Goal: Information Seeking & Learning: Find specific fact

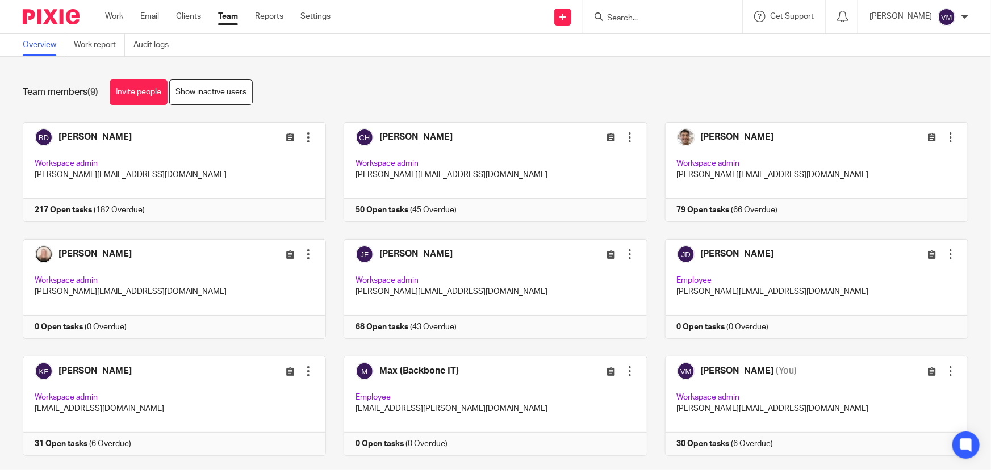
click at [642, 19] on input "Search" at bounding box center [657, 19] width 102 height 10
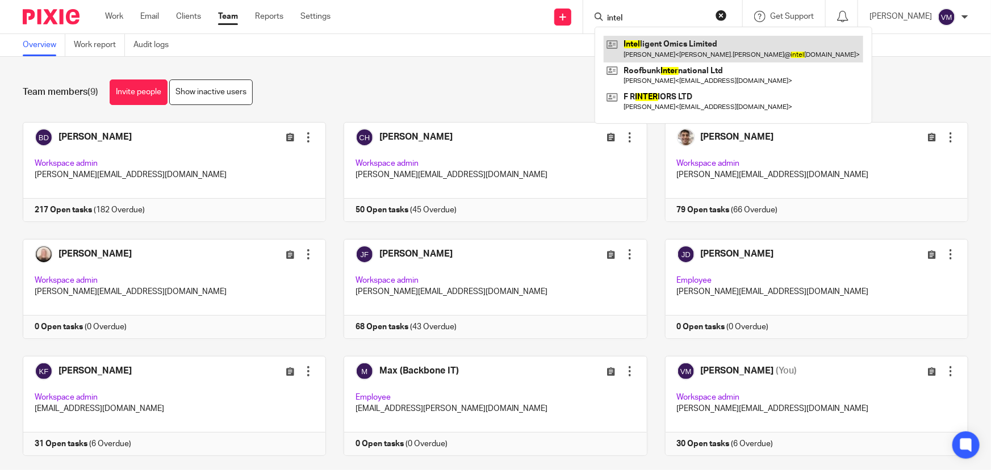
type input "intel"
click at [678, 43] on link at bounding box center [734, 49] width 260 height 26
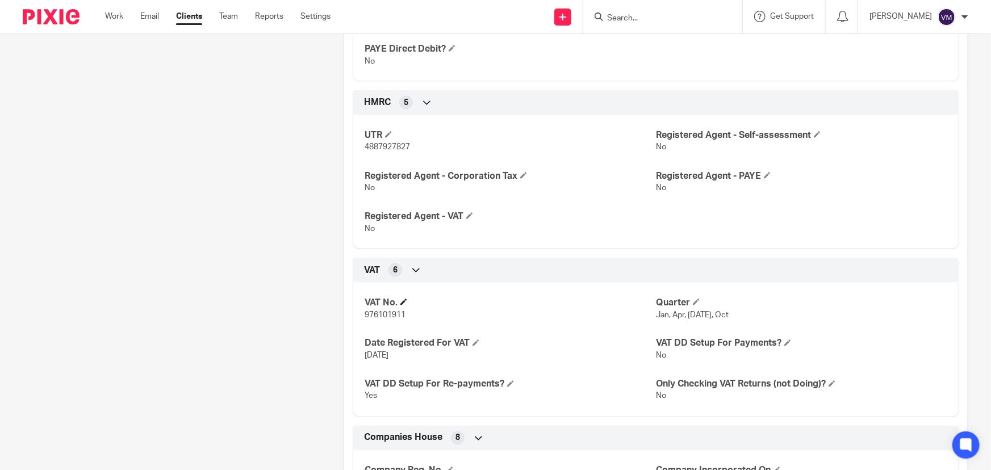
scroll to position [774, 0]
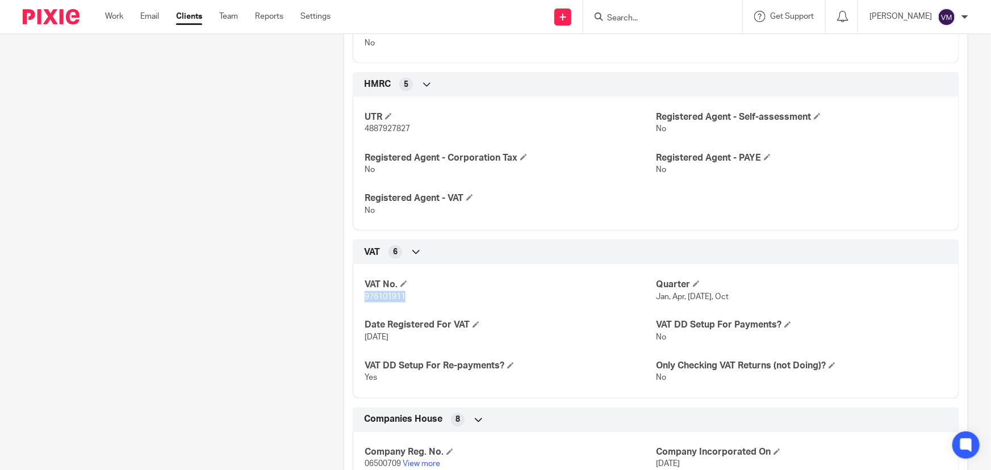
drag, startPoint x: 407, startPoint y: 296, endPoint x: 357, endPoint y: 299, distance: 50.1
click at [357, 299] on div "VAT No. 976101911 Quarter Jan, Apr, Jul, Oct Date Registered For VAT 1 Aug 2009…" at bounding box center [656, 327] width 607 height 143
copy span "976101911"
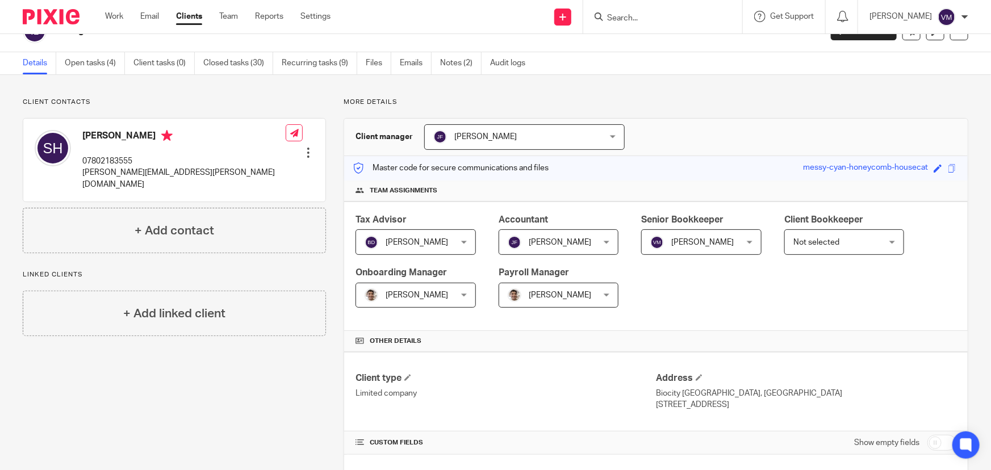
scroll to position [0, 0]
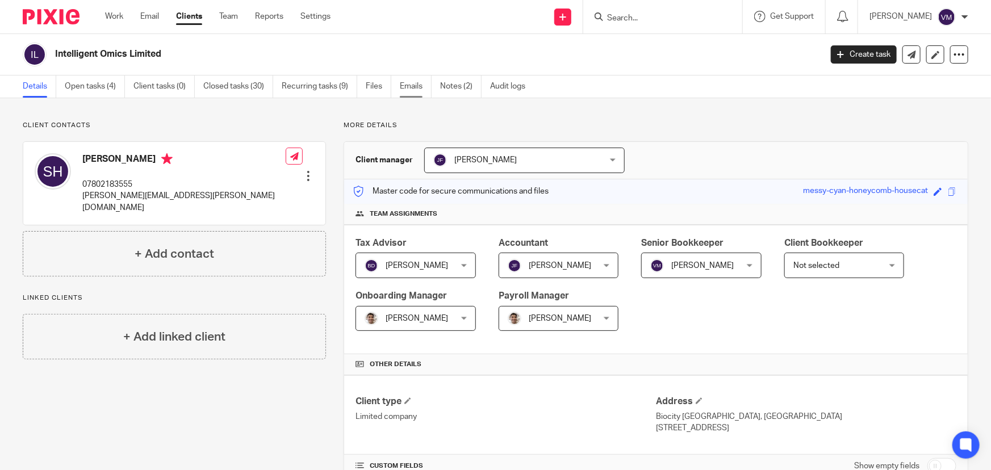
click at [413, 83] on link "Emails" at bounding box center [416, 87] width 32 height 22
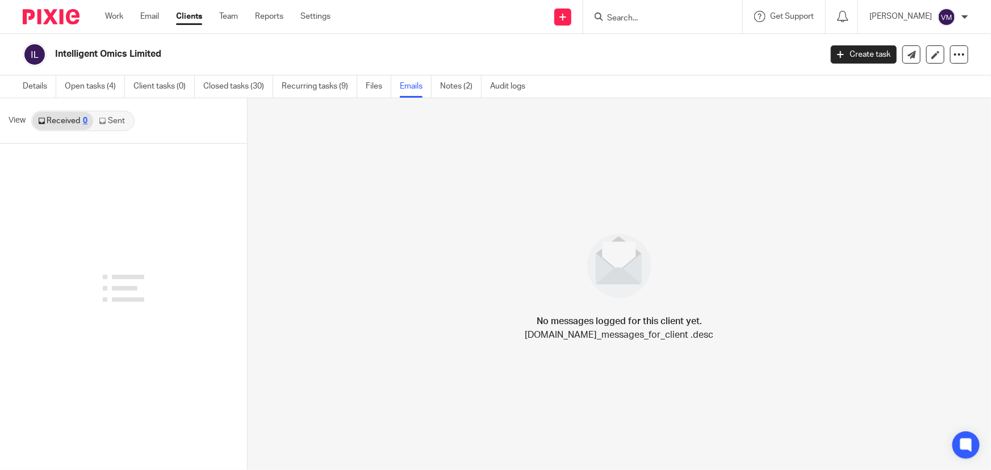
click at [114, 119] on link "Sent" at bounding box center [113, 121] width 40 height 18
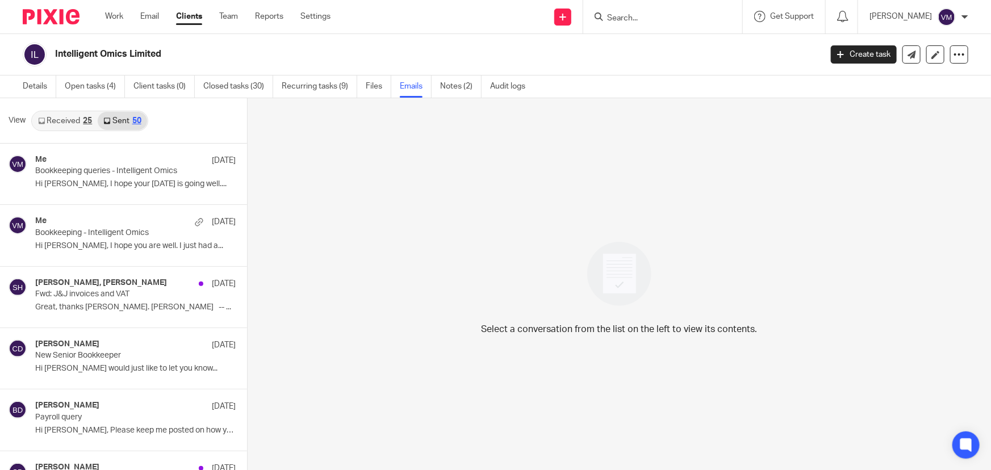
click at [66, 123] on link "Received 25" at bounding box center [64, 121] width 65 height 18
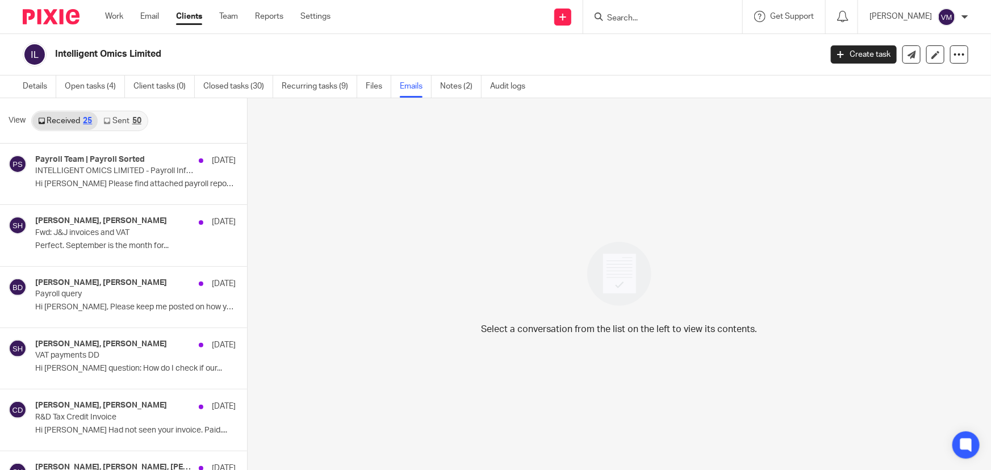
scroll to position [1, 0]
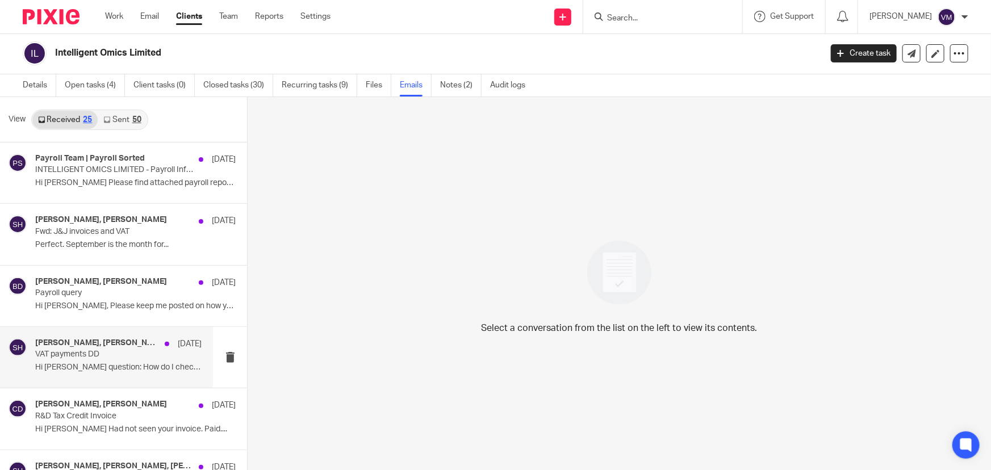
click at [74, 371] on p "Hi Chris Quick question: How do I check if our..." at bounding box center [118, 368] width 166 height 10
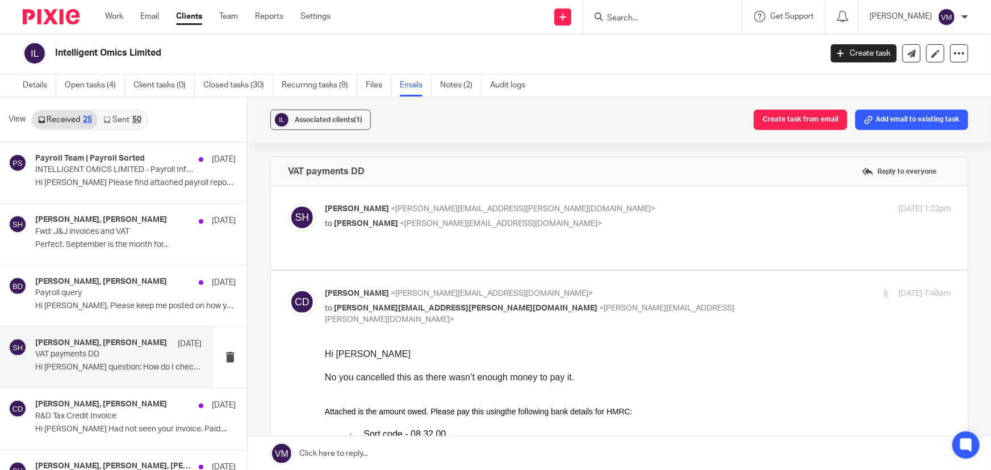
scroll to position [0, 0]
click at [615, 199] on label at bounding box center [619, 227] width 697 height 83
click at [288, 203] on input "checkbox" at bounding box center [287, 203] width 1 height 1
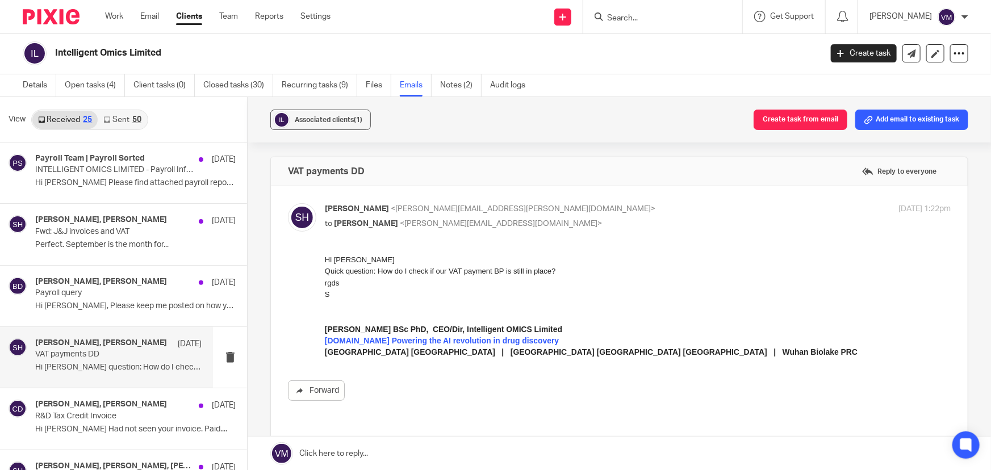
click at [615, 199] on label at bounding box center [619, 312] width 697 height 253
click at [288, 203] on input "checkbox" at bounding box center [287, 203] width 1 height 1
checkbox input "false"
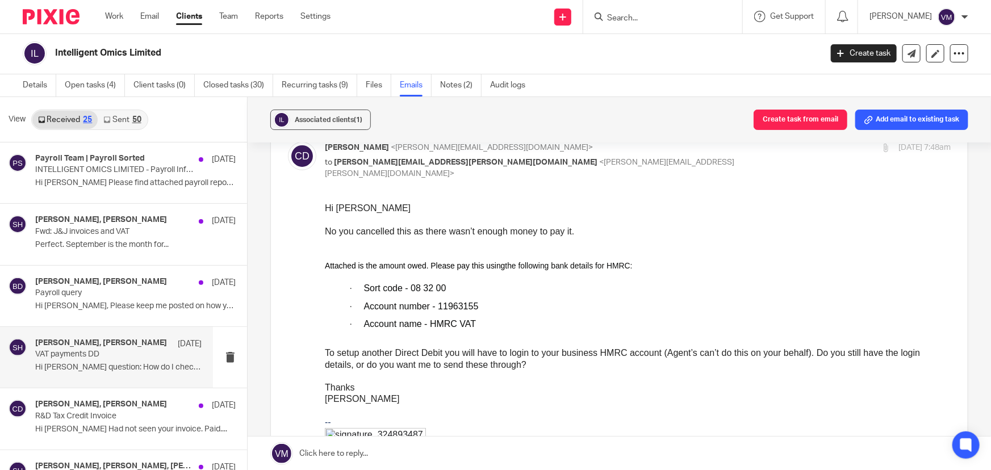
scroll to position [154, 0]
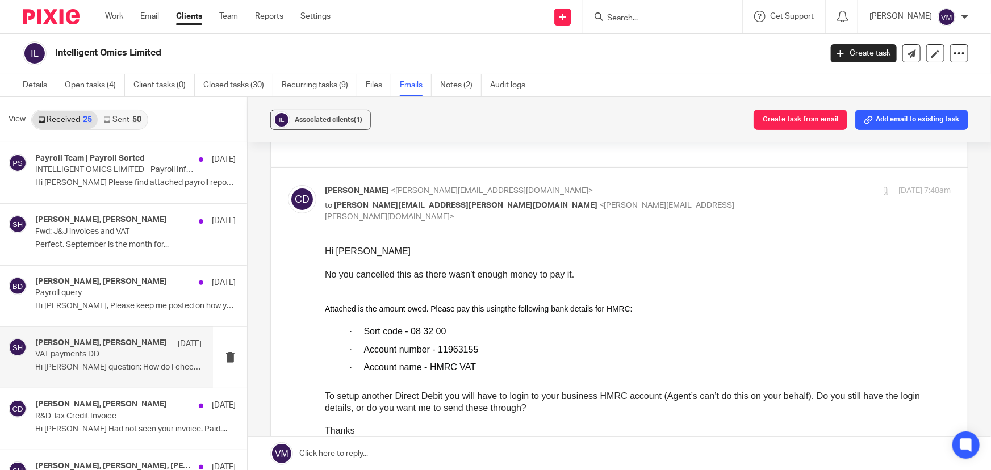
click at [288, 185] on input "checkbox" at bounding box center [287, 185] width 1 height 1
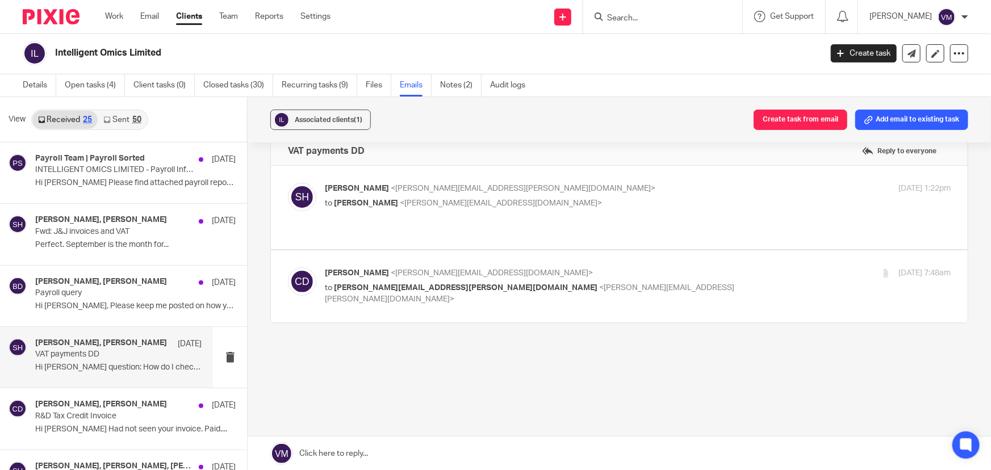
scroll to position [8, 0]
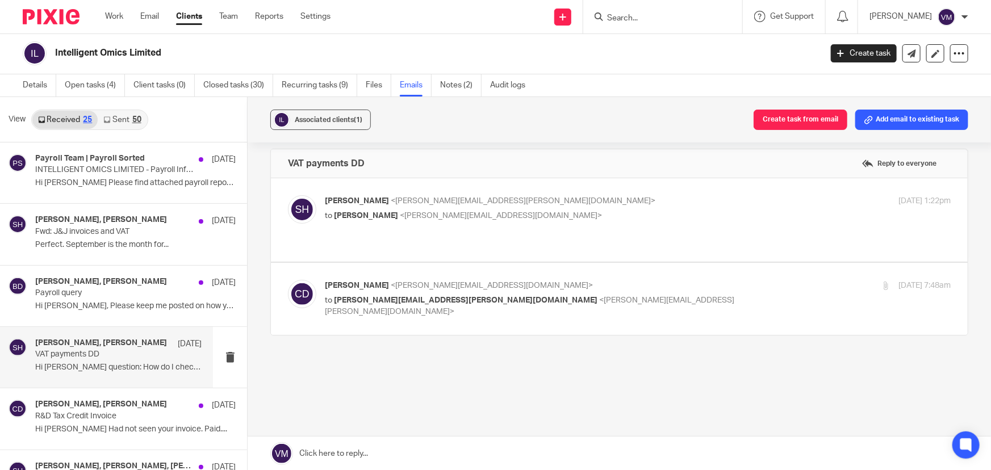
click at [623, 280] on p "Chris Demetriou <chris@archimediaaccounts.co.uk>" at bounding box center [533, 286] width 417 height 12
checkbox input "true"
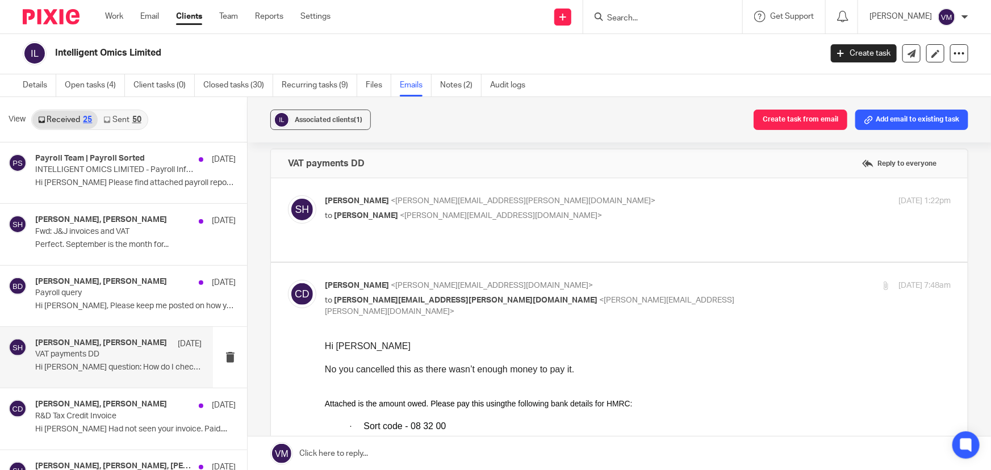
click at [132, 120] on div "50" at bounding box center [136, 120] width 9 height 8
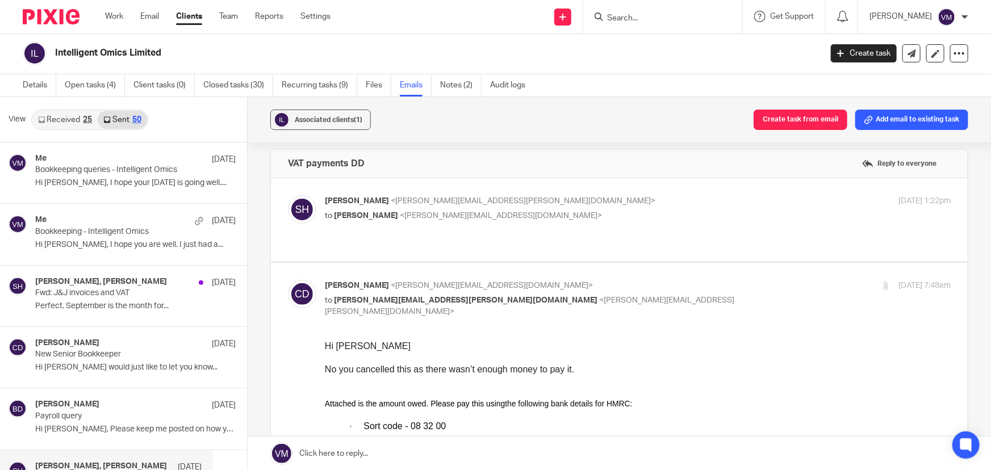
click at [64, 116] on link "Received 25" at bounding box center [64, 120] width 65 height 18
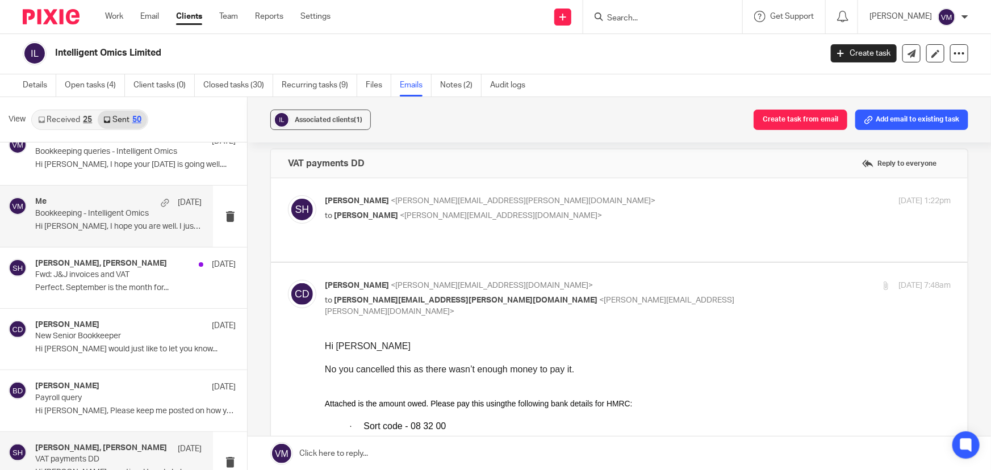
scroll to position [0, 0]
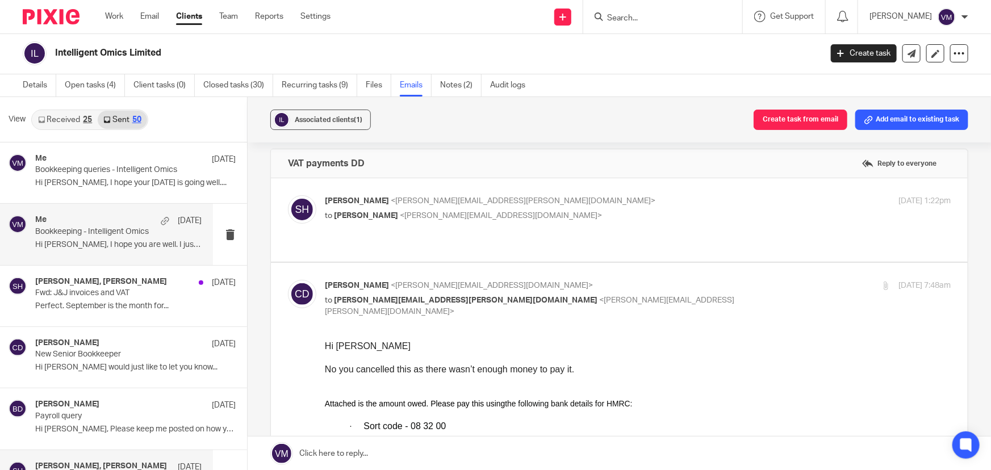
click at [85, 242] on p "Hi Simon, I hope you are well. I just had a..." at bounding box center [118, 245] width 166 height 10
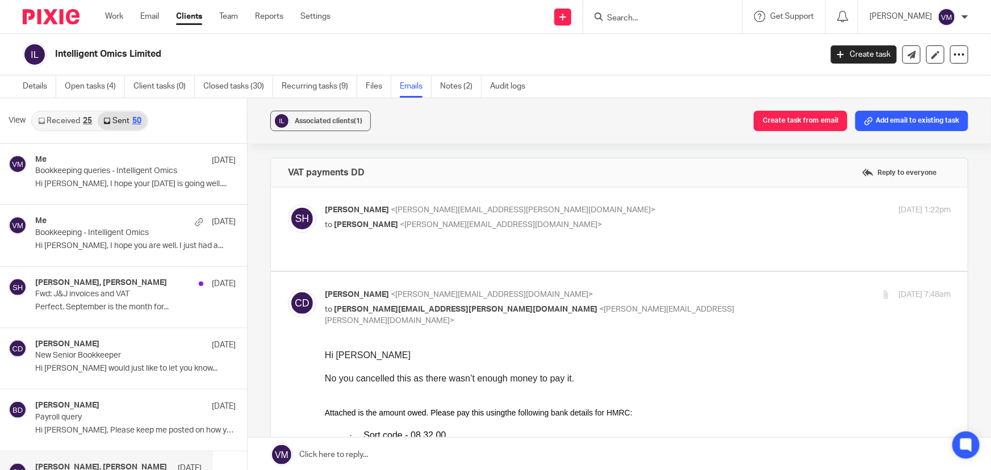
click at [578, 220] on p "to Chris Demetriou <chris@archimediaaccounts.co.uk>" at bounding box center [533, 225] width 417 height 12
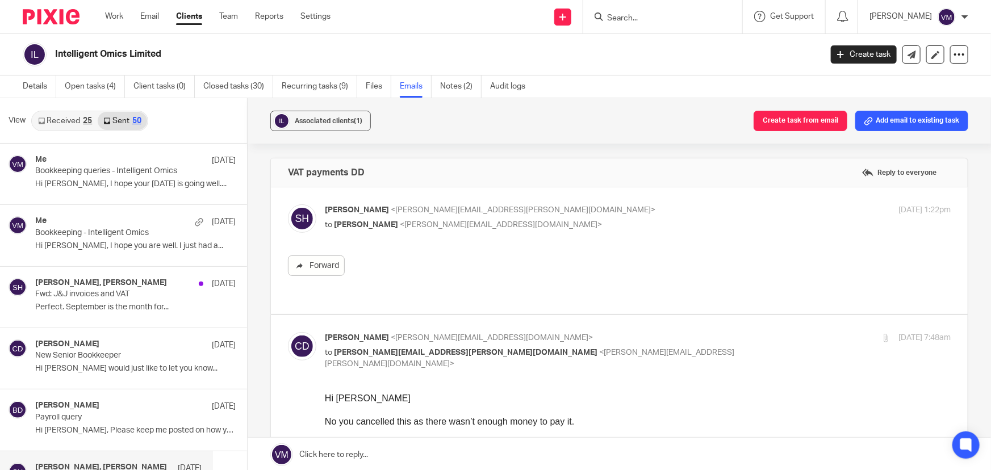
click at [582, 202] on label at bounding box center [619, 250] width 697 height 127
click at [288, 204] on input "checkbox" at bounding box center [287, 204] width 1 height 1
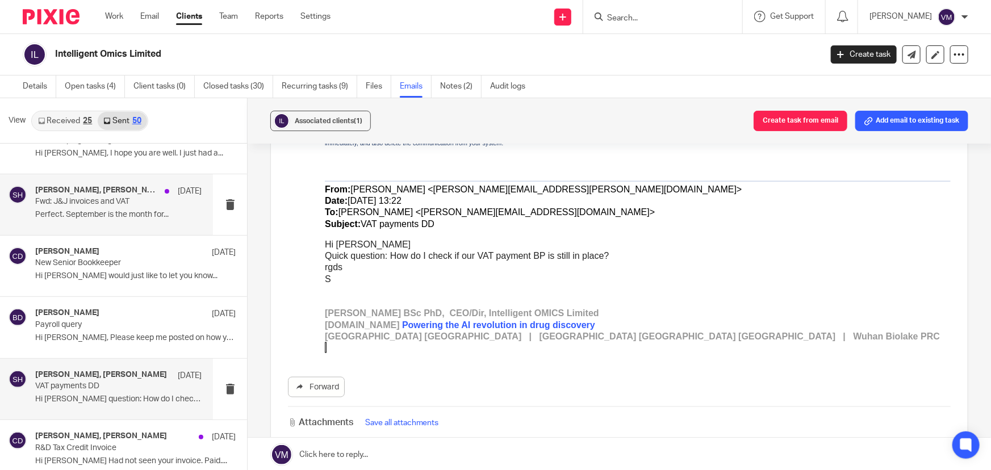
scroll to position [154, 0]
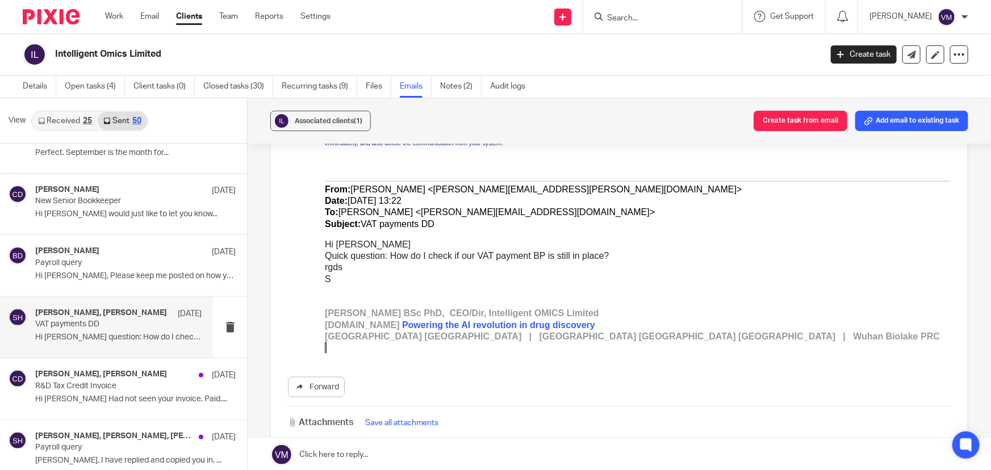
click at [101, 329] on div "Chris Demetriou, Simon Haworth 30 Aug VAT payments DD Hi Chris Quick question: …" at bounding box center [118, 327] width 166 height 38
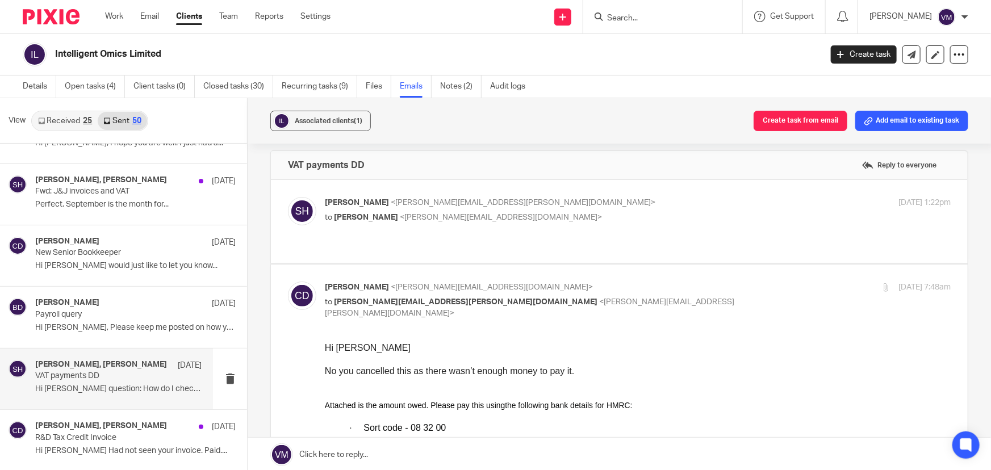
scroll to position [0, 0]
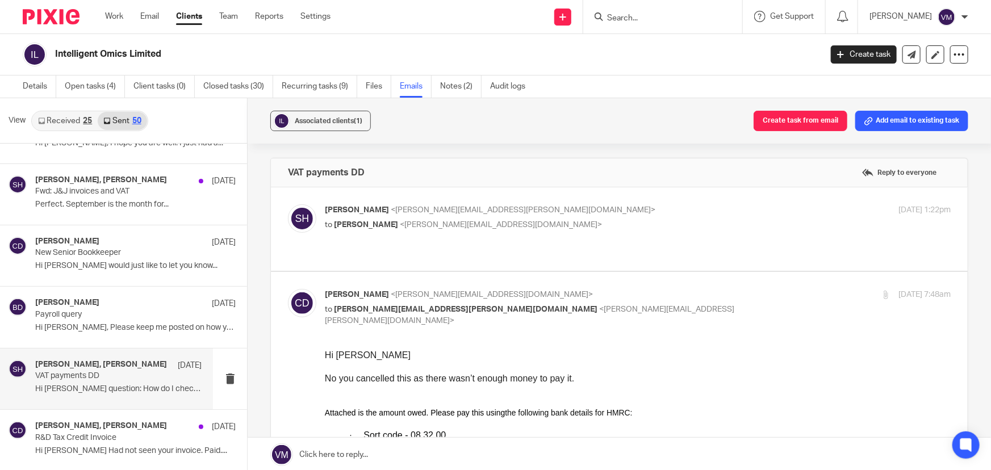
click at [556, 204] on p "Simon Haworth <simon.haworth@intellomx.com>" at bounding box center [533, 210] width 417 height 12
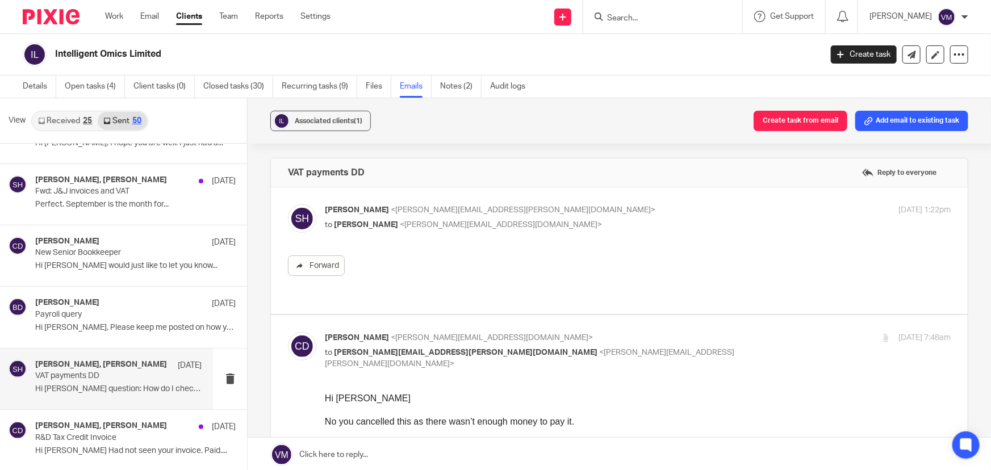
click at [556, 204] on p "Simon Haworth <simon.haworth@intellomx.com>" at bounding box center [533, 210] width 417 height 12
checkbox input "false"
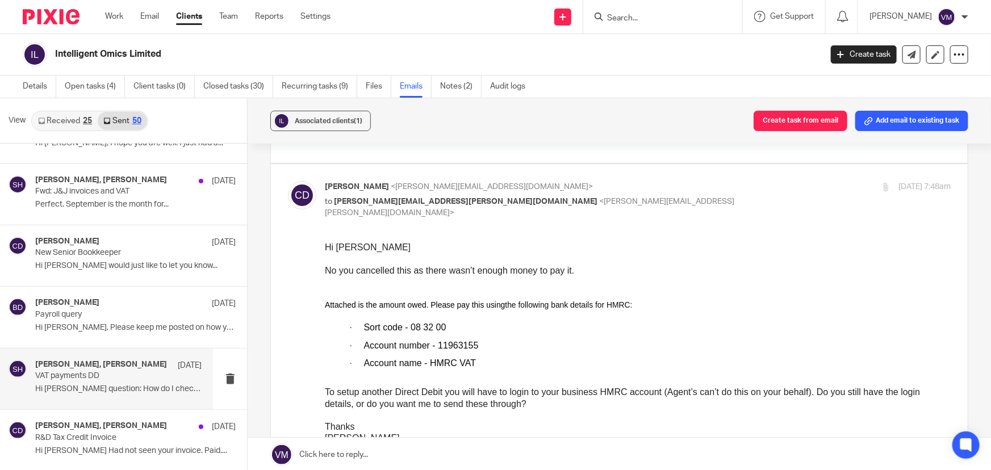
scroll to position [103, 0]
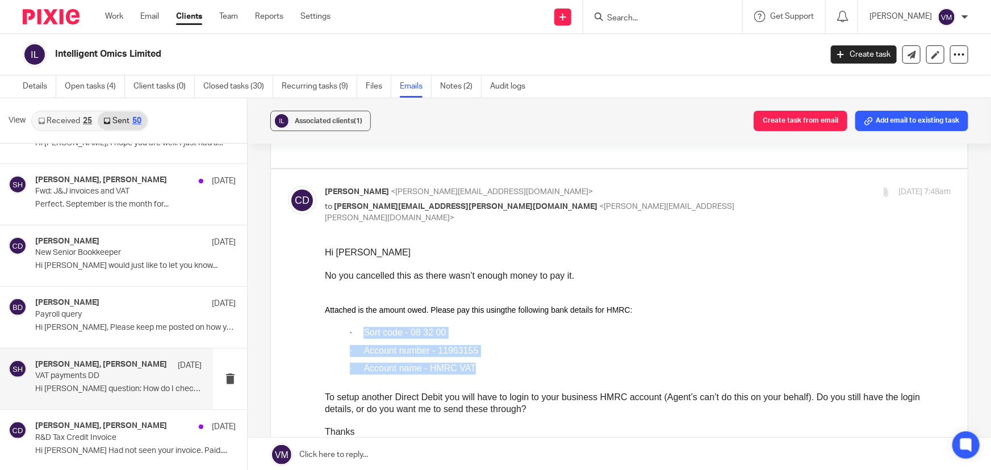
drag, startPoint x: 366, startPoint y: 331, endPoint x: 485, endPoint y: 367, distance: 124.1
copy div "Sort code - 08 32 00 · Account number - 11963155 · Account name - HMRC VAT"
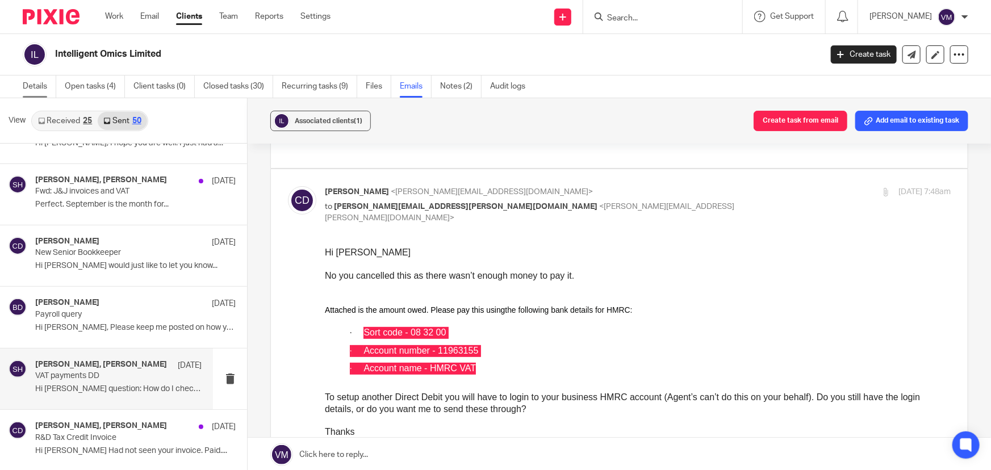
click at [45, 82] on link "Details" at bounding box center [40, 87] width 34 height 22
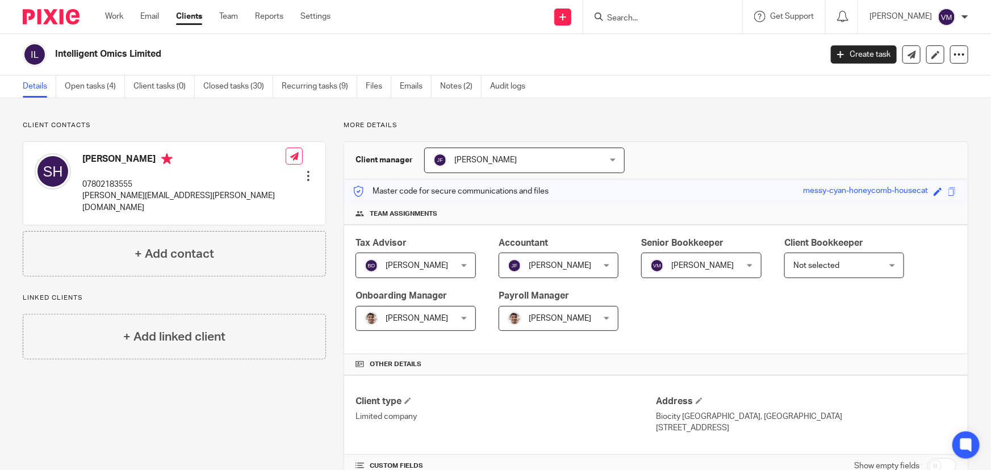
click at [650, 23] on input "Search" at bounding box center [657, 19] width 102 height 10
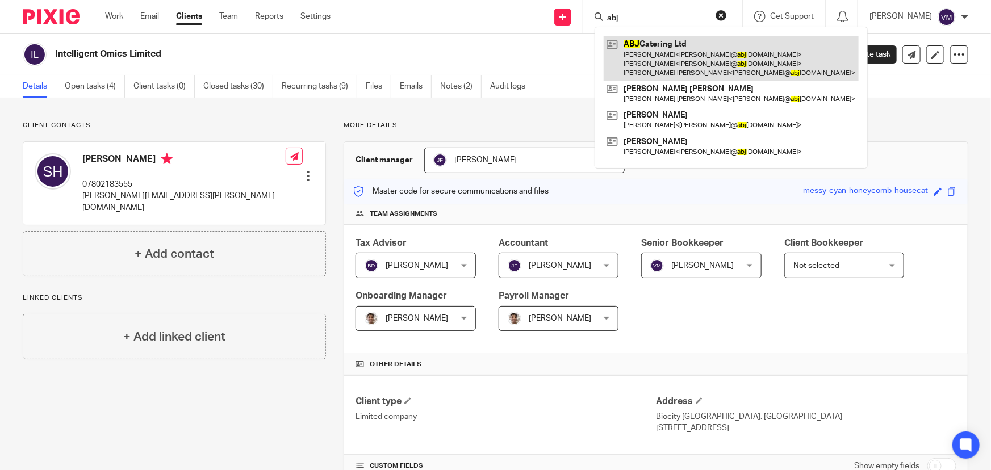
type input "abj"
click at [670, 59] on link at bounding box center [731, 58] width 255 height 45
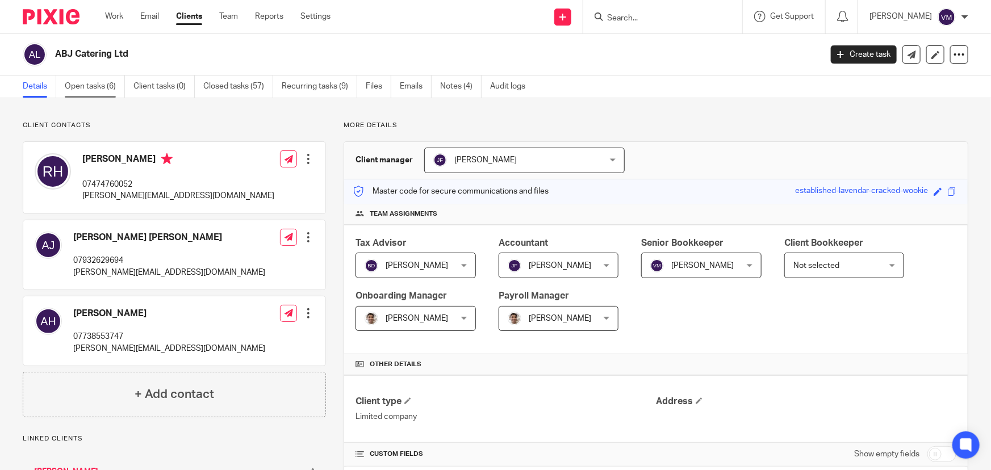
click at [102, 88] on link "Open tasks (6)" at bounding box center [95, 87] width 60 height 22
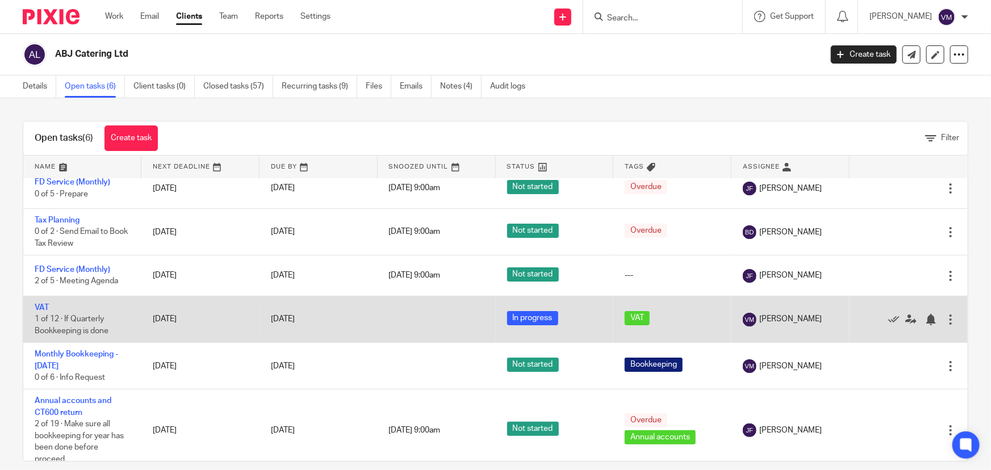
scroll to position [19, 0]
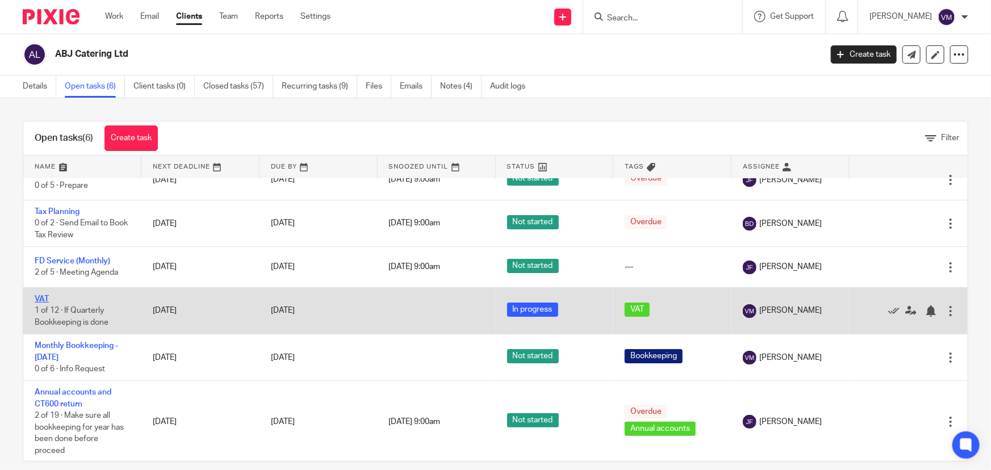
click at [46, 299] on link "VAT" at bounding box center [42, 299] width 14 height 8
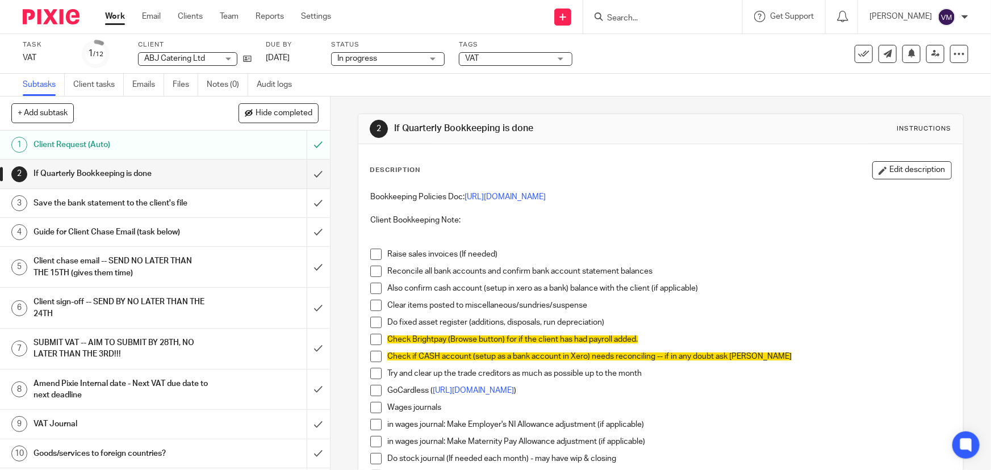
click at [95, 269] on h1 "Client chase email -- SEND NO LATER THAN THE 15TH (gives them time)" at bounding box center [121, 267] width 174 height 29
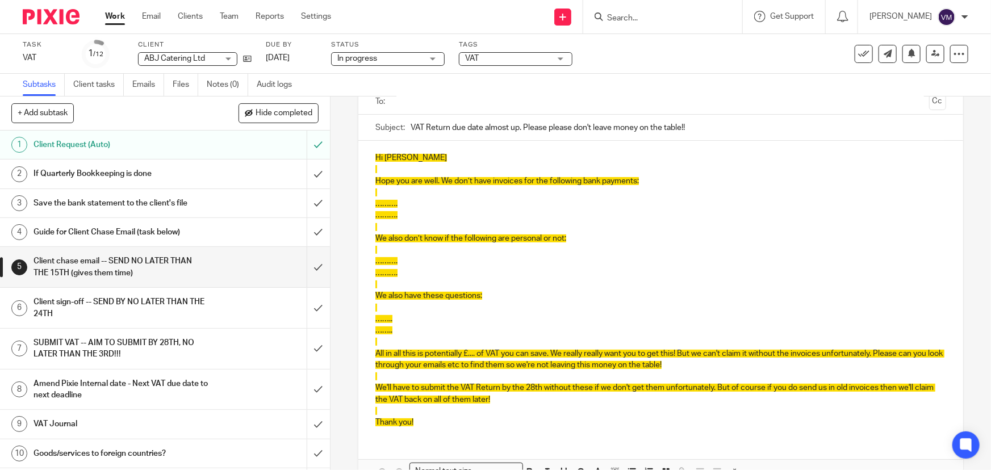
scroll to position [103, 0]
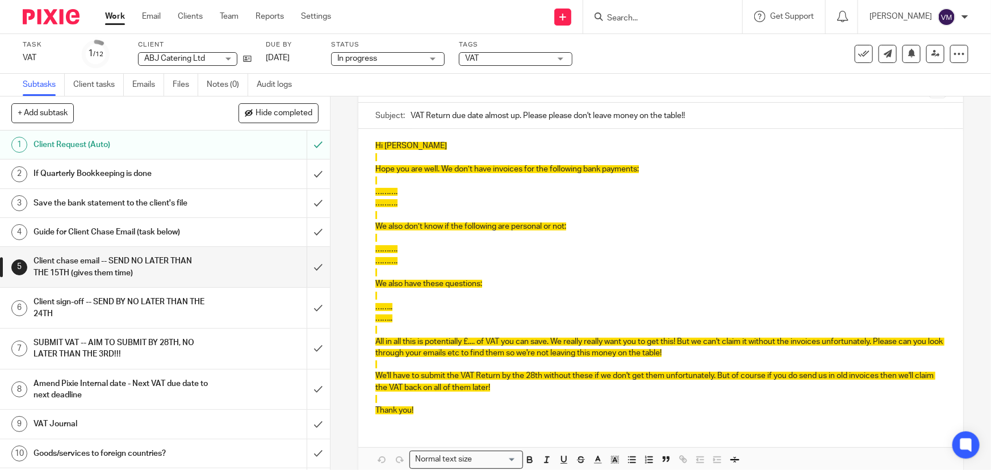
click at [85, 267] on h1 "Client chase email -- SEND NO LATER THAN THE 15TH (gives them time)" at bounding box center [121, 267] width 174 height 29
click at [85, 295] on h1 "Client sign-off -- SEND BY NO LATER THAN THE 24TH" at bounding box center [121, 308] width 174 height 29
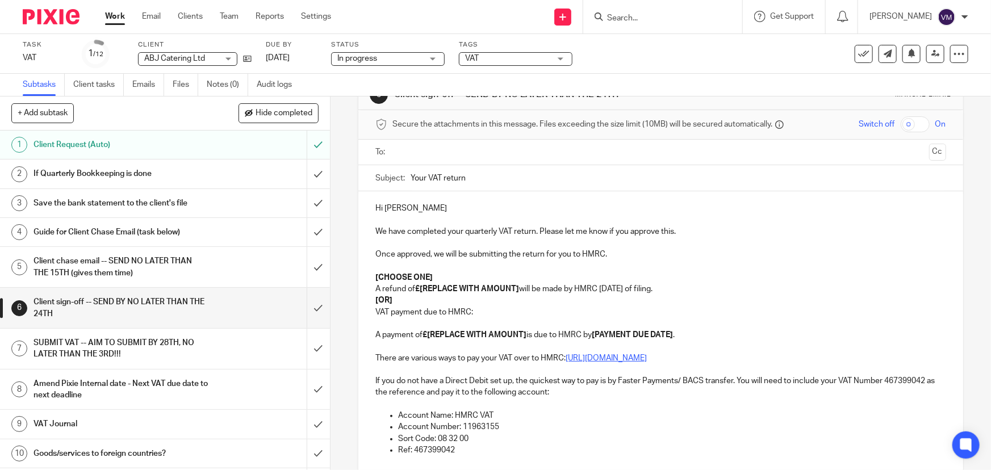
scroll to position [103, 0]
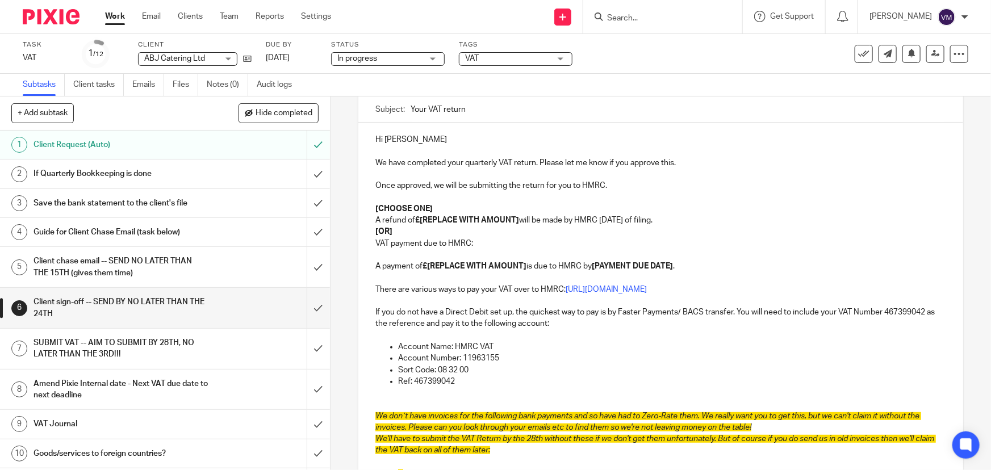
click at [636, 18] on input "Search" at bounding box center [657, 19] width 102 height 10
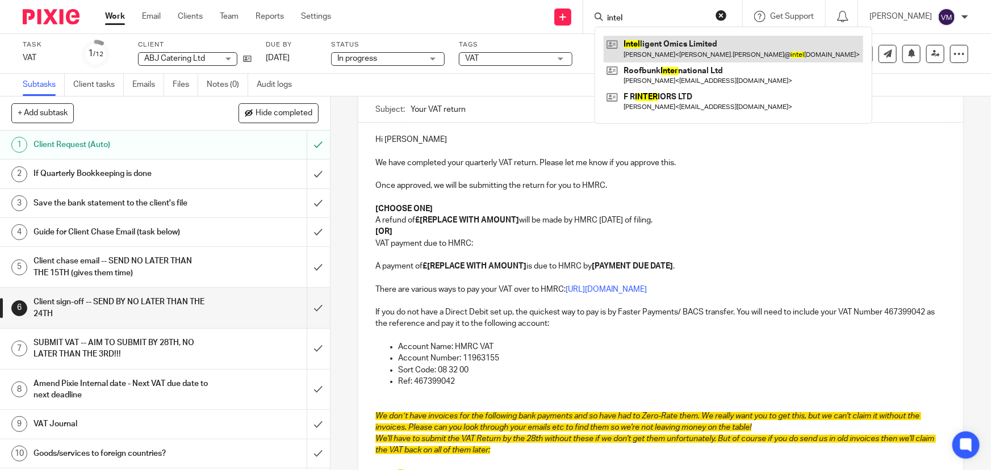
type input "intel"
click at [691, 48] on link at bounding box center [734, 49] width 260 height 26
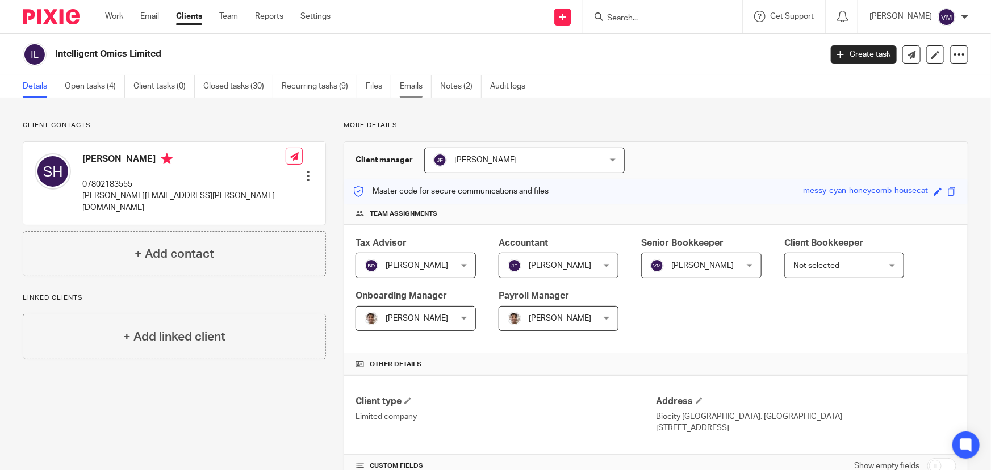
click at [408, 90] on link "Emails" at bounding box center [416, 87] width 32 height 22
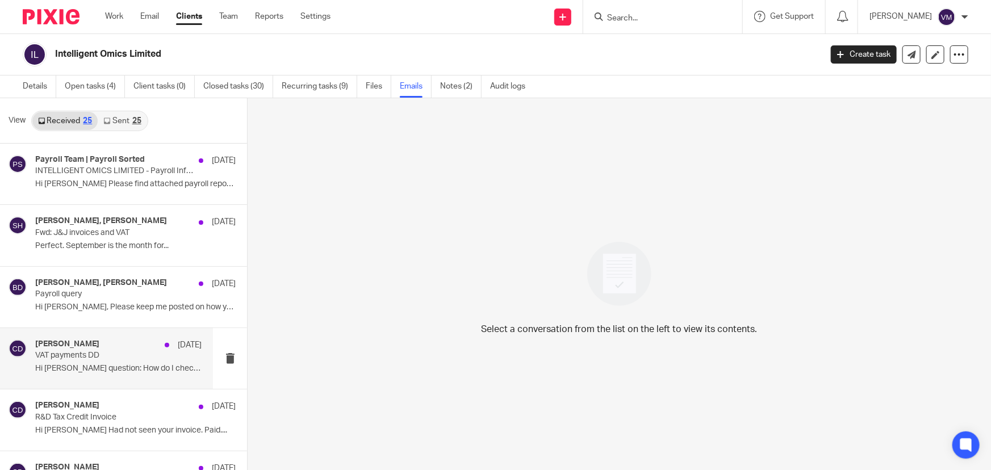
click at [94, 362] on div "[PERSON_NAME] [DATE] VAT payments DD Hi [PERSON_NAME] question: How do I check …" at bounding box center [118, 359] width 166 height 38
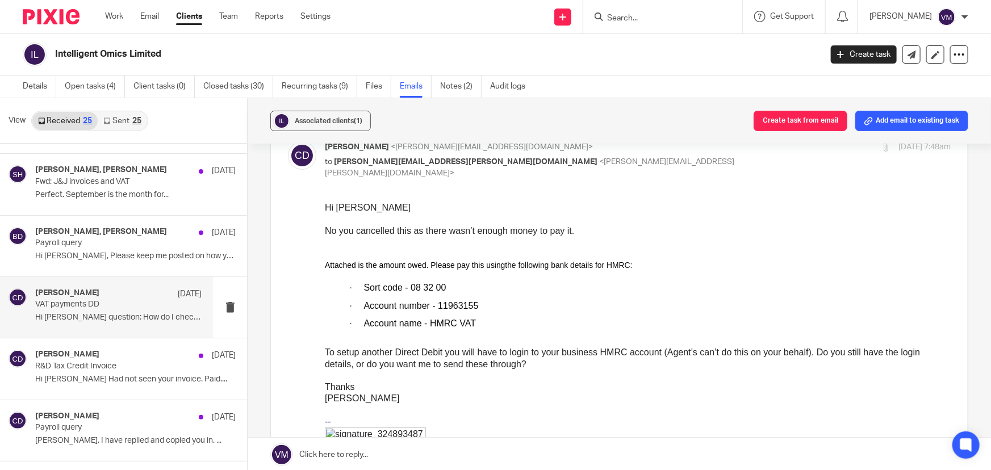
scroll to position [154, 0]
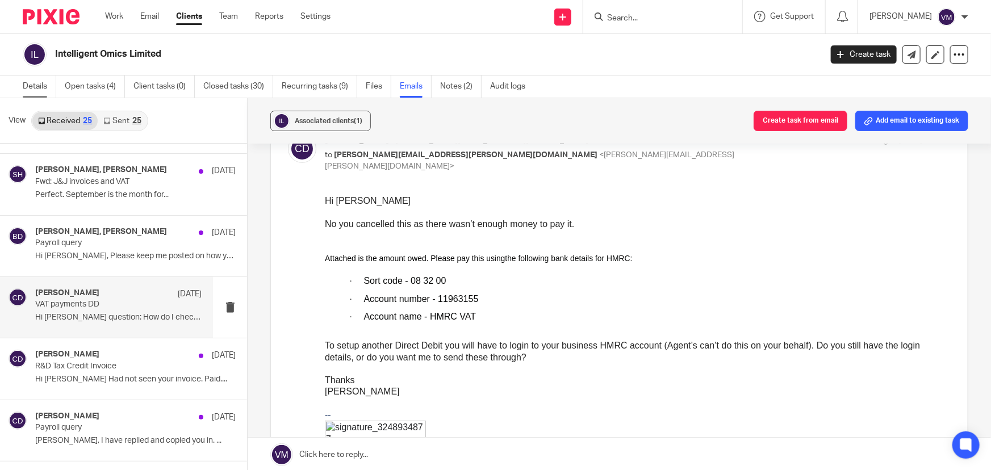
click at [36, 85] on link "Details" at bounding box center [40, 87] width 34 height 22
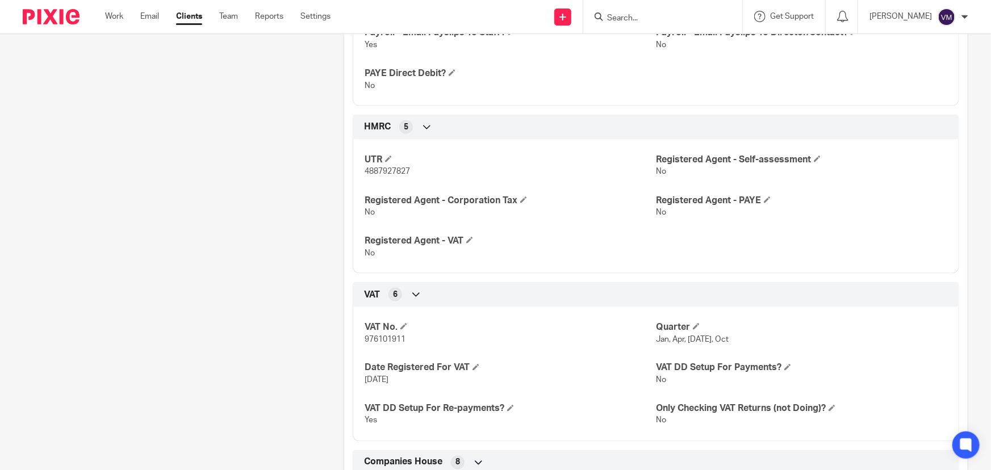
scroll to position [774, 0]
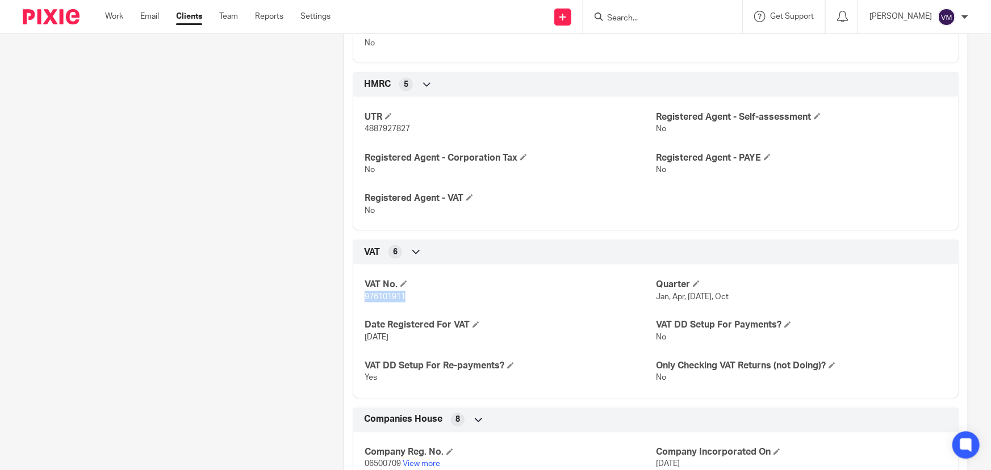
drag, startPoint x: 409, startPoint y: 294, endPoint x: 357, endPoint y: 298, distance: 52.4
click at [357, 298] on div "VAT No. 976101911 Quarter Jan, Apr, [DATE], Oct Date Registered For VAT [DATE] …" at bounding box center [656, 327] width 607 height 143
copy span "976101911"
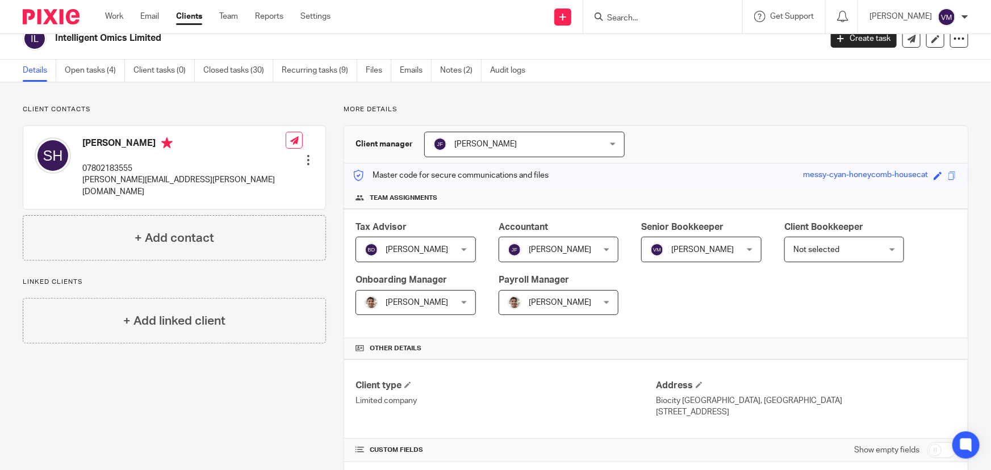
scroll to position [0, 0]
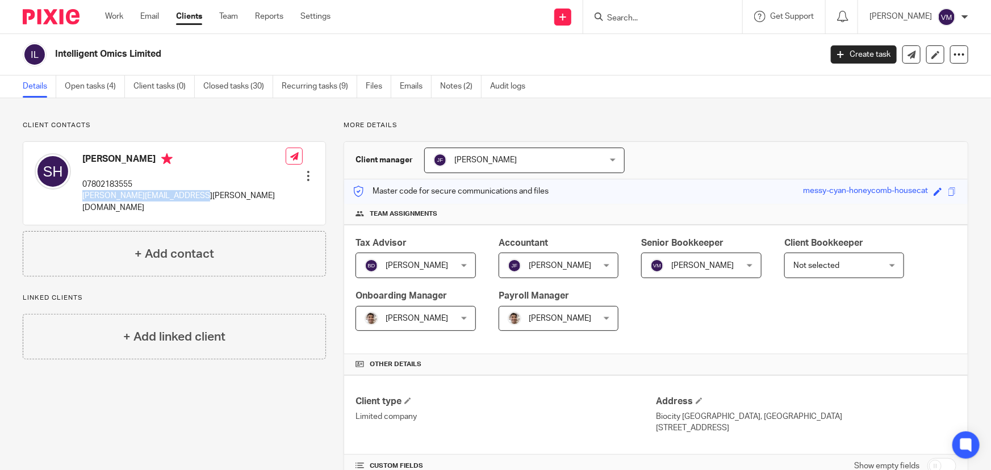
drag, startPoint x: 195, startPoint y: 195, endPoint x: 82, endPoint y: 199, distance: 113.7
click at [82, 199] on div "Simon Haworth 07802183555 simon.haworth@intellomx.com Edit contact Create clien…" at bounding box center [174, 183] width 302 height 83
copy p "simon.haworth@intellomx.com"
click at [228, 17] on link "Team" at bounding box center [228, 16] width 19 height 11
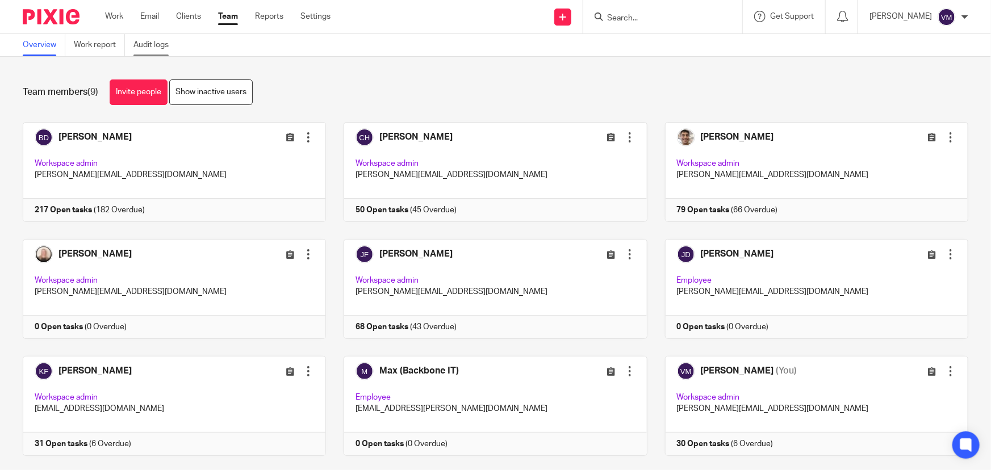
click at [156, 43] on link "Audit logs" at bounding box center [155, 45] width 44 height 22
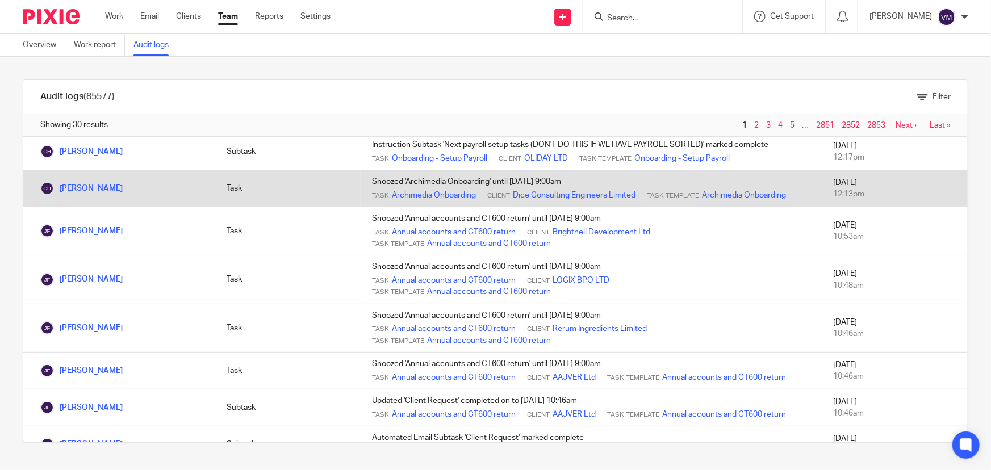
scroll to position [258, 0]
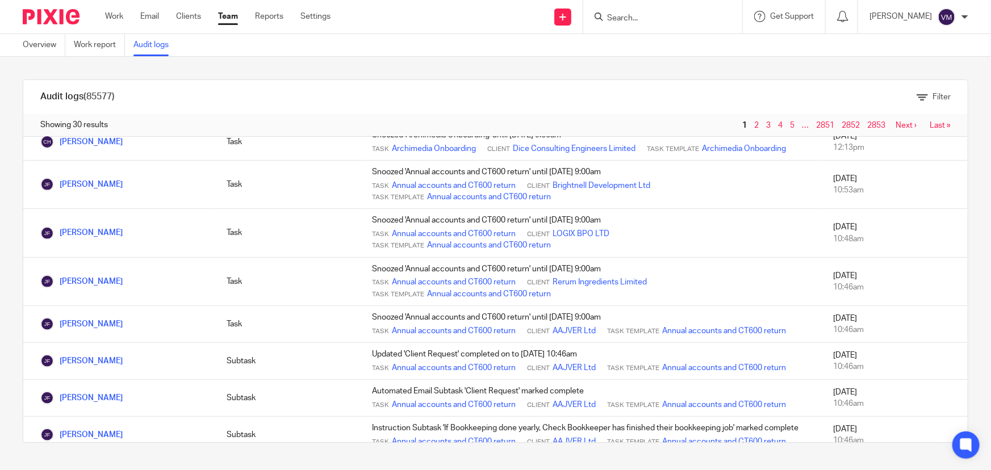
click at [650, 19] on input "Search" at bounding box center [657, 19] width 102 height 10
type input "olida"
click at [667, 47] on link at bounding box center [700, 49] width 192 height 26
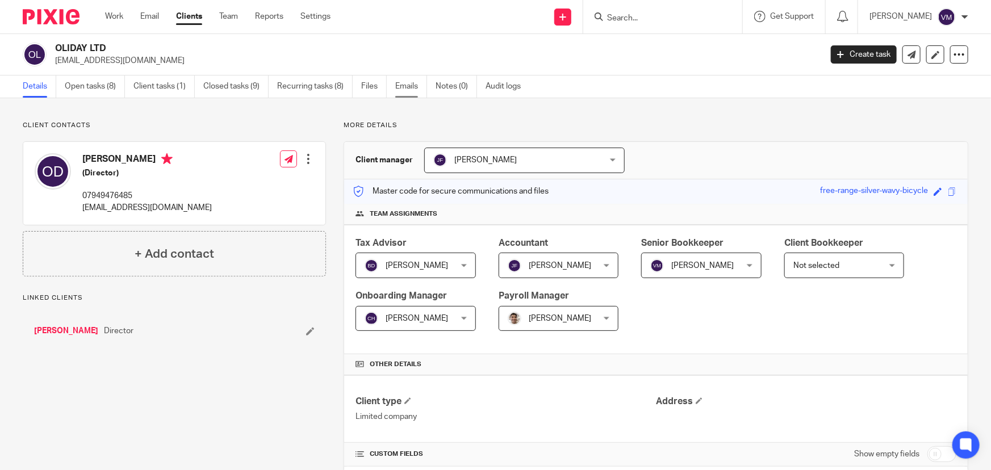
click at [415, 82] on link "Emails" at bounding box center [411, 87] width 32 height 22
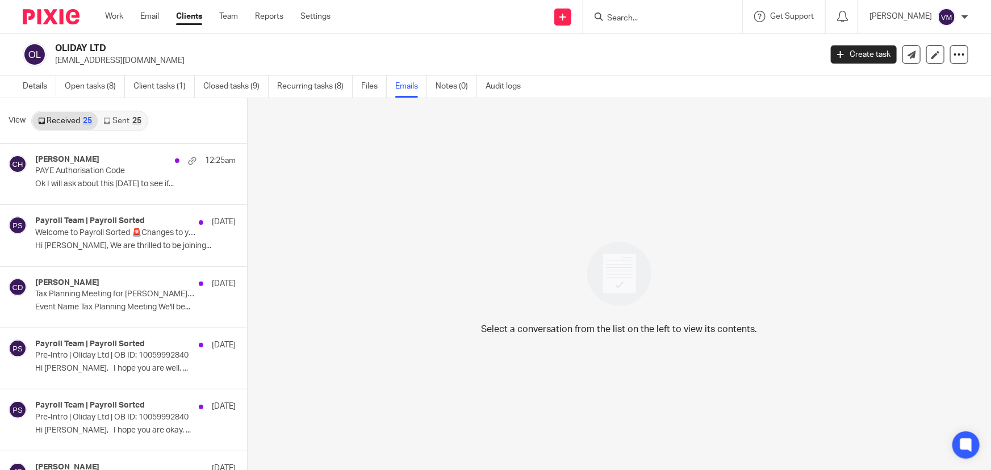
click at [111, 119] on link "Sent 25" at bounding box center [122, 121] width 49 height 18
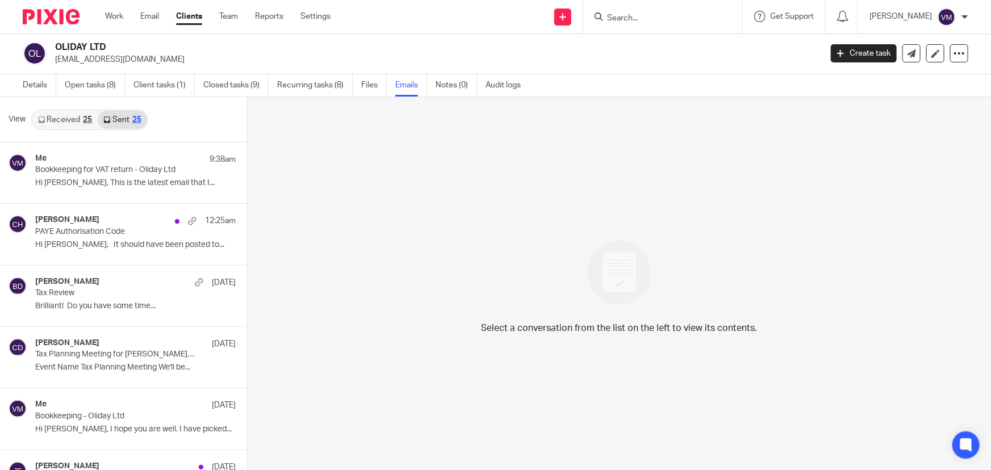
click at [72, 119] on link "Received 25" at bounding box center [64, 120] width 65 height 18
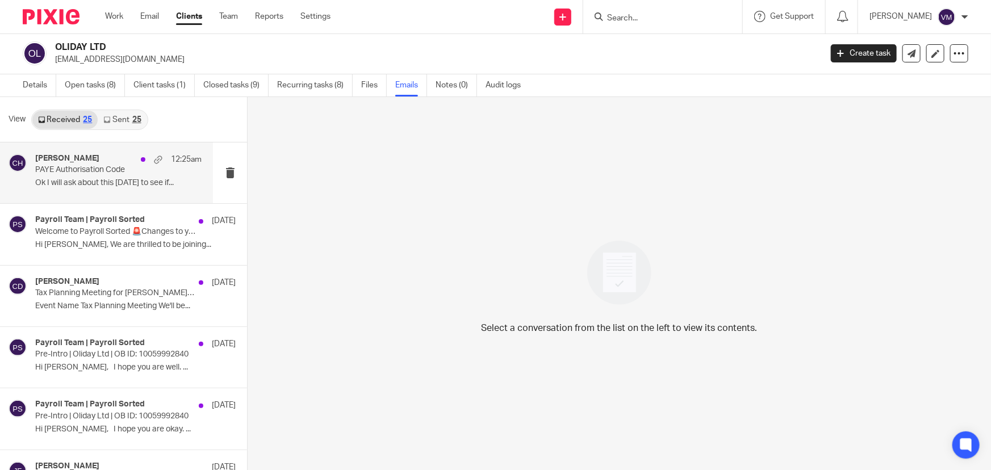
click at [81, 174] on p "PAYE Authorisation Code" at bounding box center [101, 170] width 133 height 10
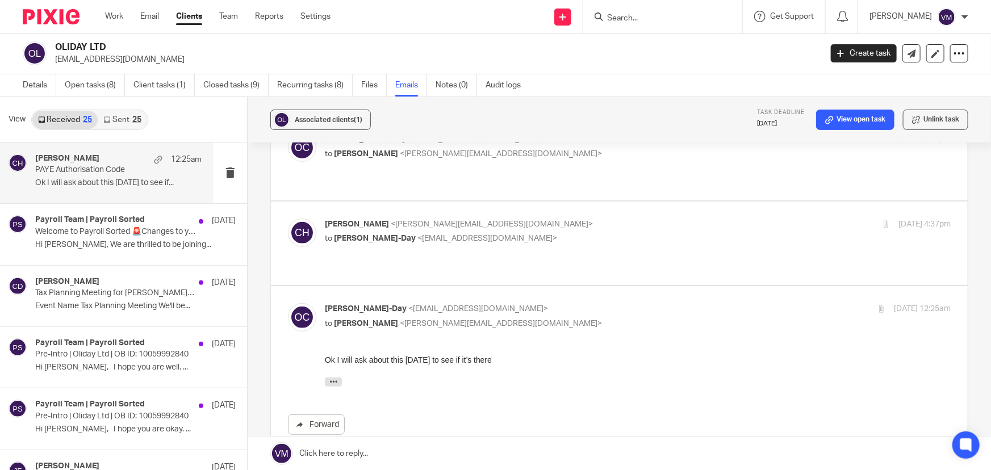
scroll to position [103, 0]
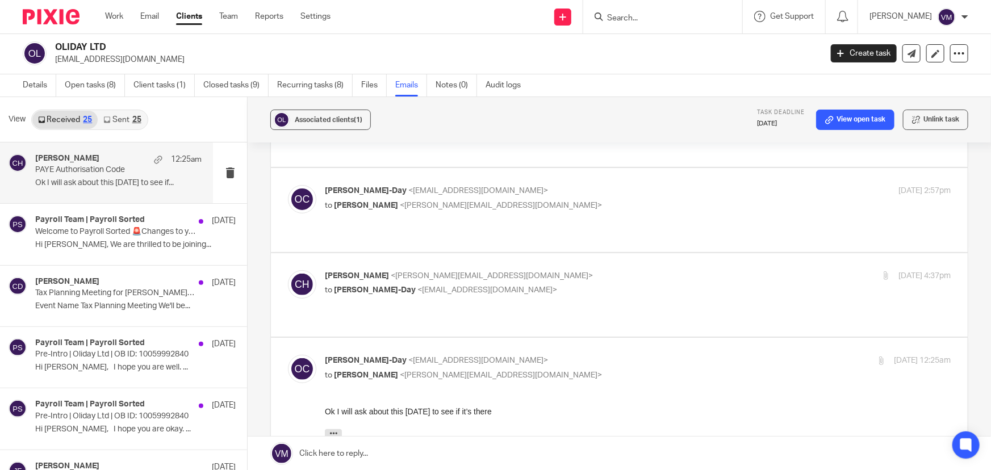
click at [560, 270] on p "[PERSON_NAME] <[PERSON_NAME][EMAIL_ADDRESS][DOMAIN_NAME]>" at bounding box center [533, 276] width 417 height 12
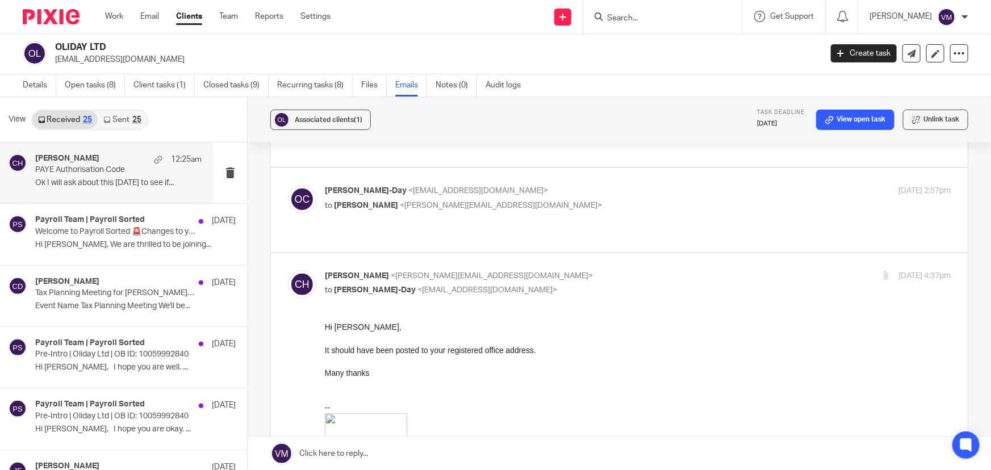
scroll to position [0, 0]
click at [560, 270] on p "[PERSON_NAME] <[PERSON_NAME][EMAIL_ADDRESS][DOMAIN_NAME]>" at bounding box center [533, 276] width 417 height 12
checkbox input "false"
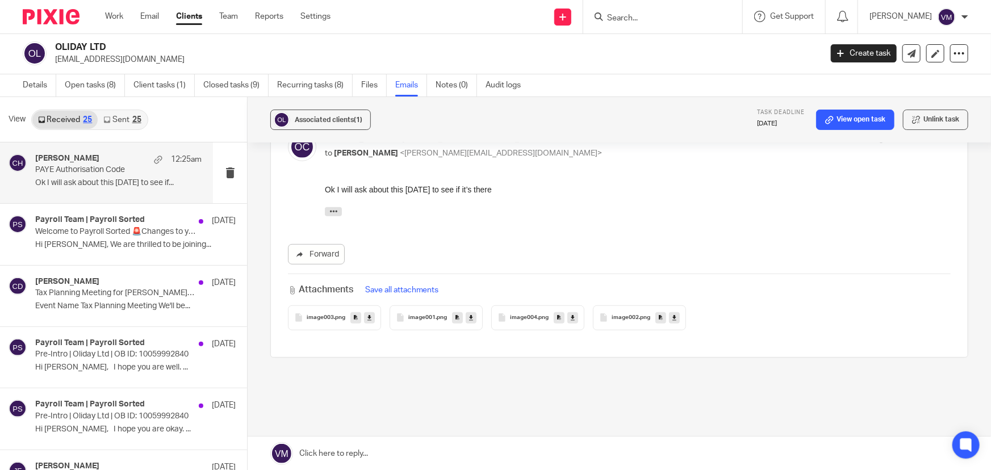
scroll to position [337, 0]
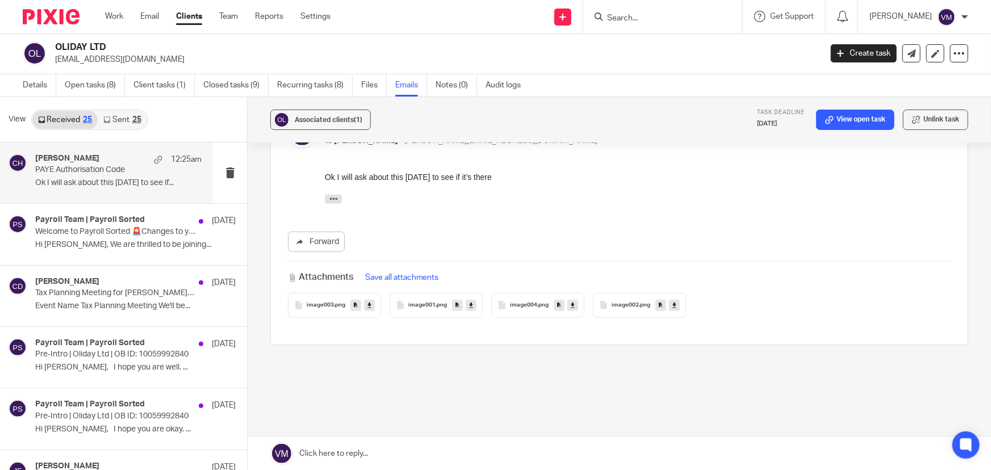
click at [122, 118] on link "Sent 25" at bounding box center [122, 120] width 49 height 18
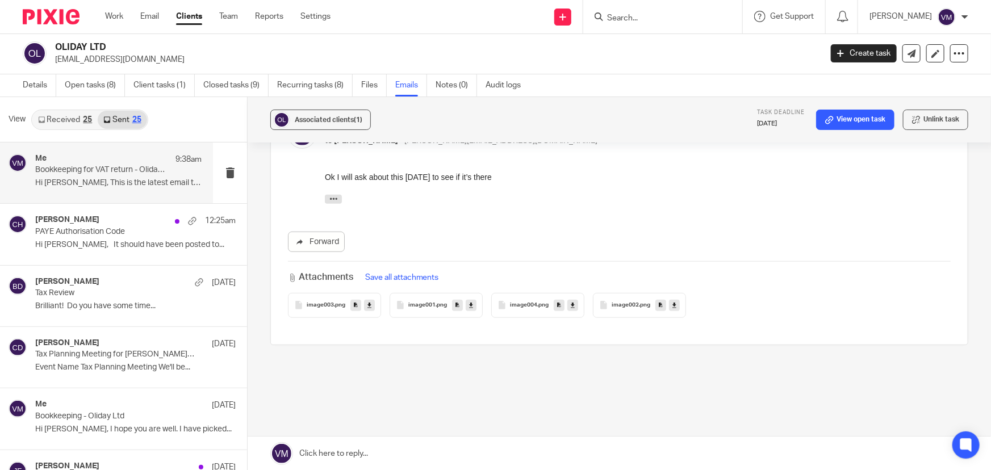
click at [104, 162] on div "Me 9:38am" at bounding box center [118, 159] width 166 height 11
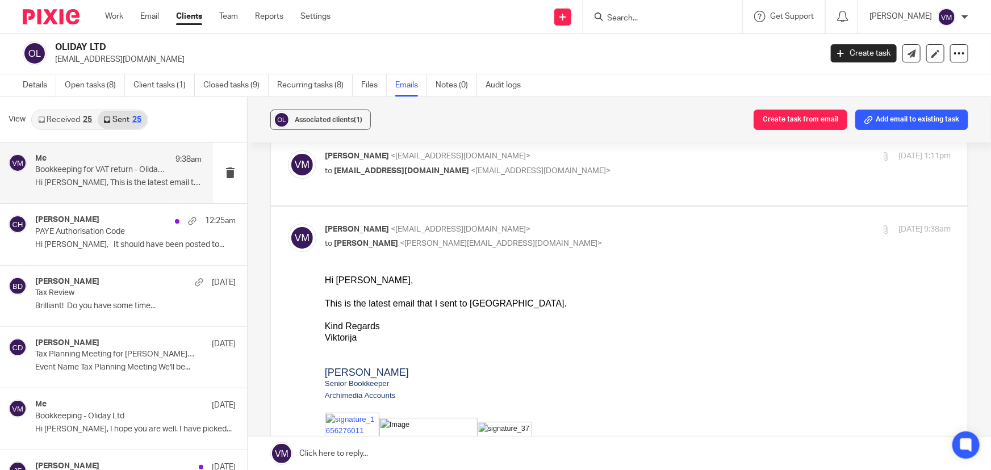
scroll to position [51, 0]
click at [568, 225] on p "Viktorija Martin <viktorija@archimediaaccounts.co.uk>" at bounding box center [533, 231] width 417 height 12
checkbox input "false"
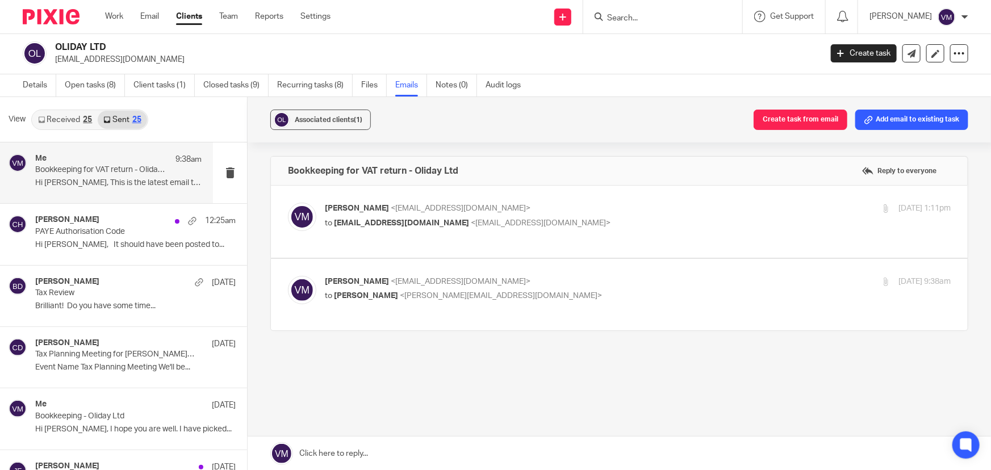
scroll to position [0, 0]
click at [228, 14] on link "Team" at bounding box center [228, 16] width 19 height 11
